Goal: Navigation & Orientation: Understand site structure

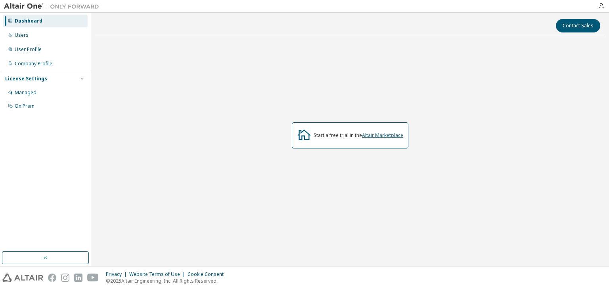
click at [379, 132] on link "Altair Marketplace" at bounding box center [382, 135] width 41 height 7
click at [601, 4] on icon "button" at bounding box center [601, 6] width 6 height 6
click at [374, 135] on link "Altair Marketplace" at bounding box center [382, 135] width 41 height 7
click at [66, 24] on div "Dashboard" at bounding box center [45, 21] width 84 height 13
click at [46, 34] on div "Users" at bounding box center [45, 35] width 84 height 13
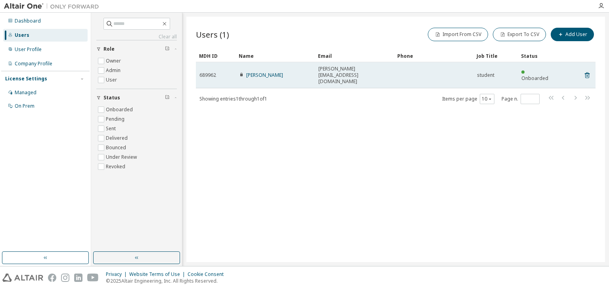
click at [221, 72] on div "689962" at bounding box center [215, 75] width 33 height 6
click at [261, 72] on link "[PERSON_NAME]" at bounding box center [264, 75] width 37 height 7
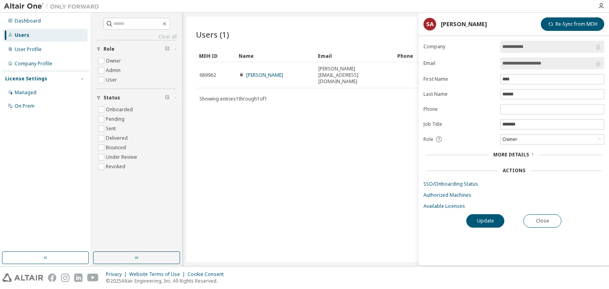
click at [282, 111] on div "Users (1) Import From CSV Export To CSV Add User Clear Load Save Save As Field …" at bounding box center [395, 140] width 419 height 246
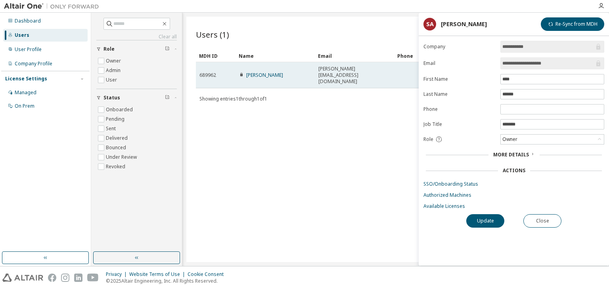
click at [325, 69] on span "[PERSON_NAME][EMAIL_ADDRESS][DOMAIN_NAME]" at bounding box center [354, 75] width 72 height 19
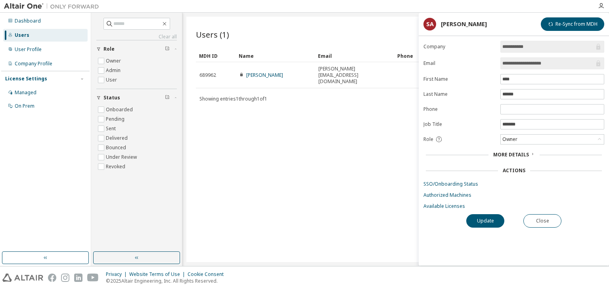
click at [313, 97] on div "Users (1) Import From CSV Export To CSV Add User Clear Load Save Save As Field …" at bounding box center [395, 140] width 419 height 246
click at [70, 94] on div "Managed" at bounding box center [45, 92] width 84 height 13
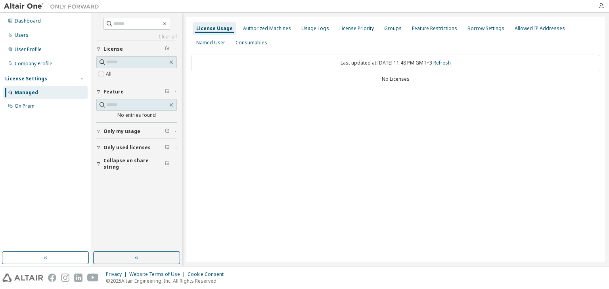
click at [341, 83] on div "Last updated at: [DATE] 11:48 PM GMT+3 Refresh No Licenses" at bounding box center [395, 69] width 409 height 39
click at [274, 27] on div "Authorized Machines" at bounding box center [267, 28] width 48 height 6
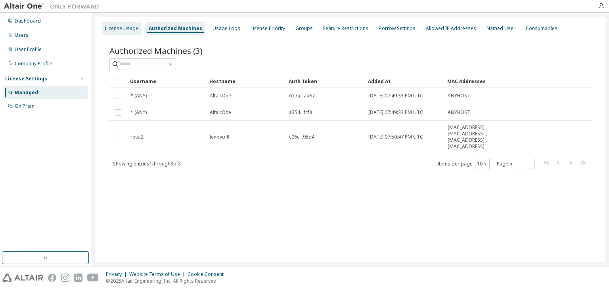
click at [119, 31] on div "License Usage" at bounding box center [121, 28] width 33 height 6
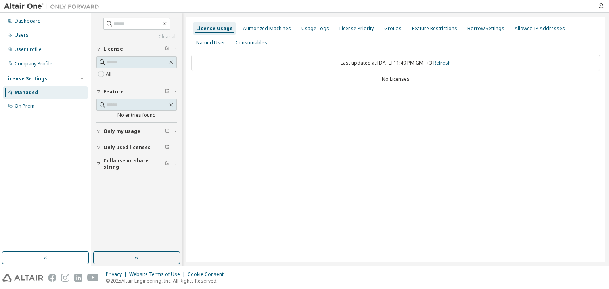
click at [142, 128] on div "Only my usage" at bounding box center [138, 131] width 71 height 6
click at [128, 169] on span "Only used licenses" at bounding box center [126, 171] width 47 height 6
click at [168, 168] on icon "button" at bounding box center [167, 170] width 5 height 5
click at [102, 176] on button "Only used licenses" at bounding box center [136, 170] width 80 height 17
click at [100, 170] on icon "button" at bounding box center [98, 171] width 5 height 5
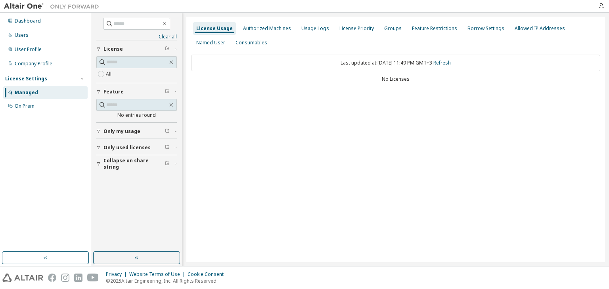
click at [114, 130] on span "Only my usage" at bounding box center [121, 131] width 37 height 6
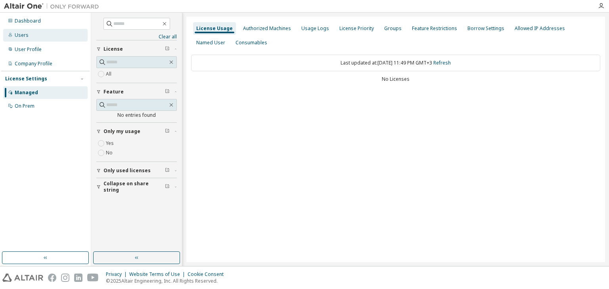
click at [56, 41] on div "Users" at bounding box center [45, 35] width 84 height 13
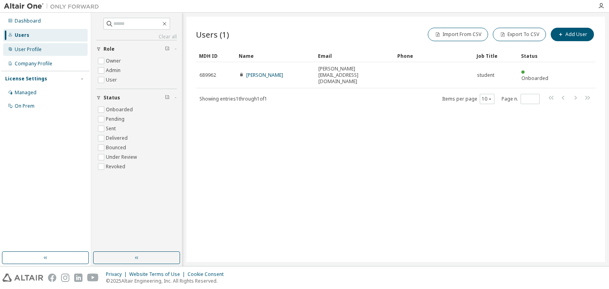
click at [56, 50] on div "User Profile" at bounding box center [45, 49] width 84 height 13
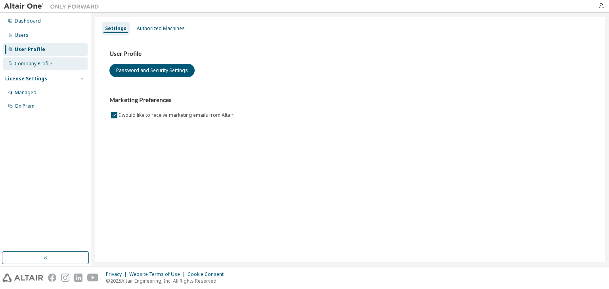
click at [31, 61] on div "Company Profile" at bounding box center [34, 64] width 38 height 6
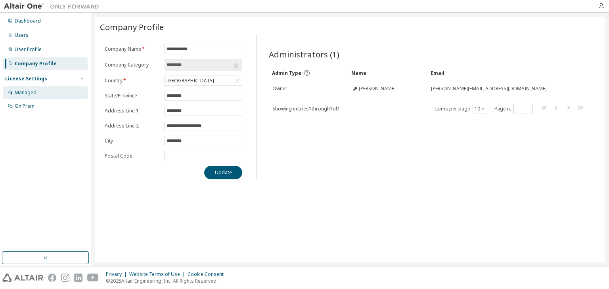
click at [33, 92] on div "Managed" at bounding box center [26, 93] width 22 height 6
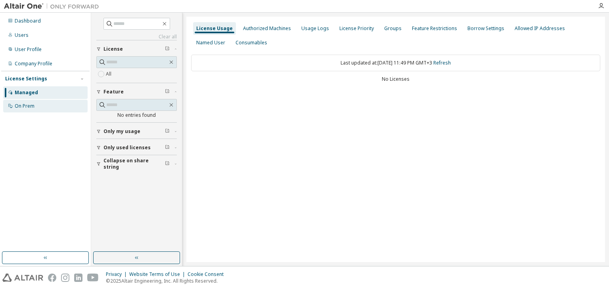
click at [32, 106] on div "On Prem" at bounding box center [25, 106] width 20 height 6
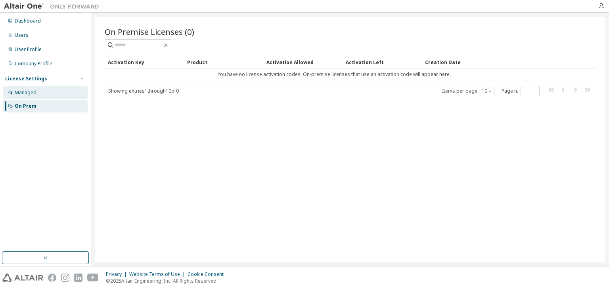
click at [41, 89] on div "Managed" at bounding box center [45, 92] width 84 height 13
